Goal: Information Seeking & Learning: Learn about a topic

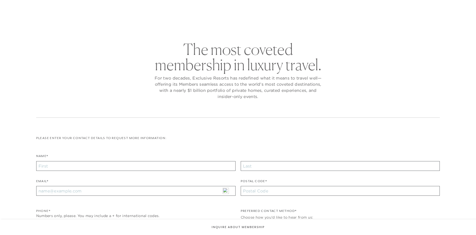
checkbox input "false"
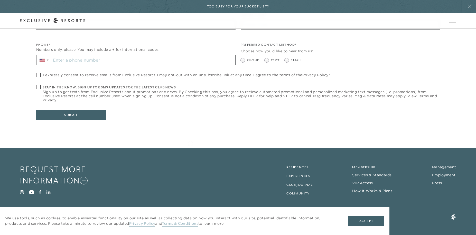
scroll to position [181, 0]
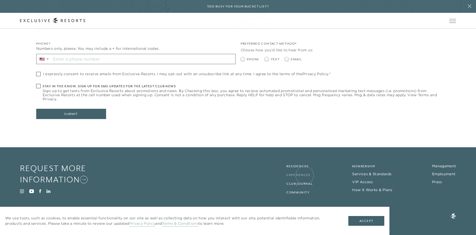
click at [305, 175] on link "Experiences" at bounding box center [298, 175] width 24 height 4
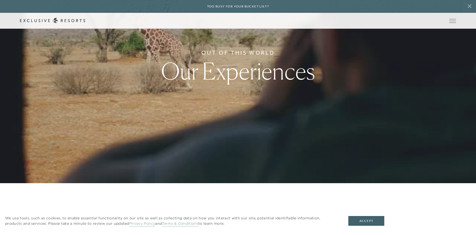
scroll to position [51, 0]
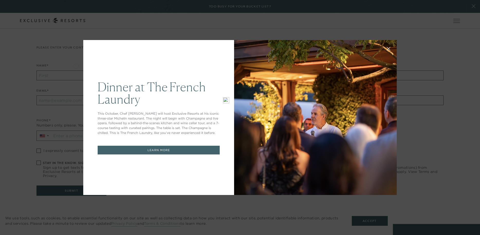
click at [387, 50] on icon at bounding box center [389, 49] width 4 height 4
